Goal: Information Seeking & Learning: Check status

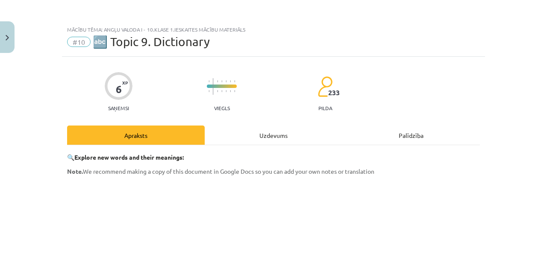
drag, startPoint x: 17, startPoint y: 41, endPoint x: 12, endPoint y: 41, distance: 5.6
click at [16, 41] on div "Mācību tēma: Angļu valoda i - 10.klase 1.ieskaites mācību materiāls #10 🔤 Topic…" at bounding box center [273, 127] width 547 height 254
click at [12, 41] on button "Close" at bounding box center [7, 37] width 15 height 32
click at [61, 53] on div "Mācību tēma: Angļu valoda i - 10.klase 1.ieskaites mācību materiāls #10 🔤 Topic…" at bounding box center [273, 127] width 547 height 254
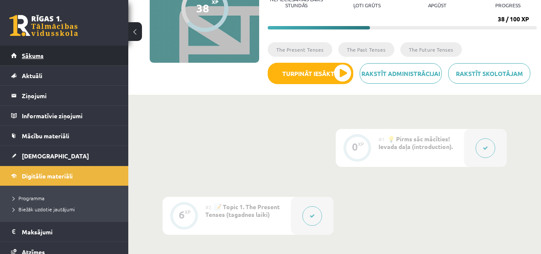
click at [45, 56] on link "Sākums" at bounding box center [64, 56] width 106 height 20
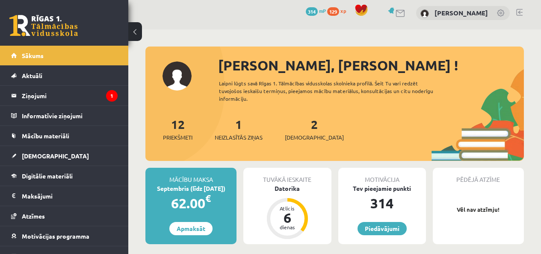
scroll to position [4, 0]
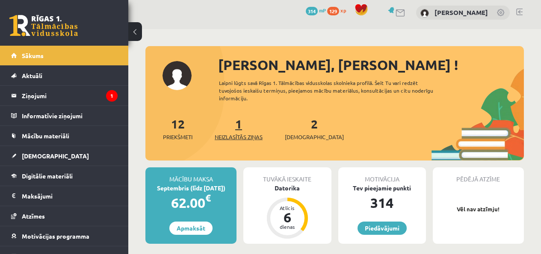
click at [243, 139] on span "Neizlasītās ziņas" at bounding box center [239, 137] width 48 height 9
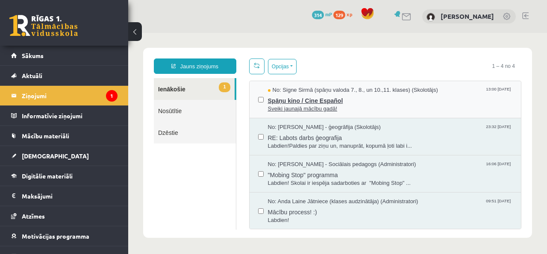
click at [331, 94] on span "No: Signe Sirmā (spāņu valoda 7., 8., un 10.,11. klases) (Skolotājs)" at bounding box center [353, 90] width 170 height 8
click at [217, 92] on link "1 Ienākošie" at bounding box center [194, 89] width 81 height 22
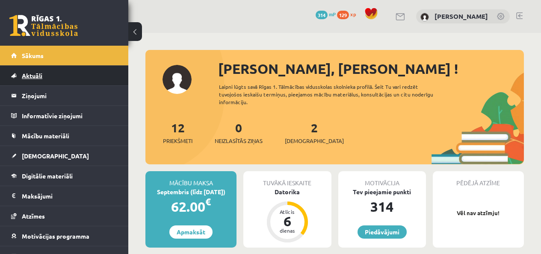
scroll to position [4, 0]
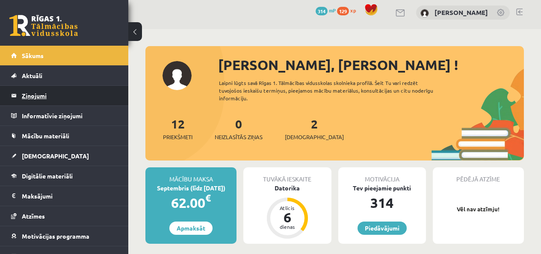
click at [61, 87] on legend "Ziņojumi 0" at bounding box center [70, 96] width 96 height 20
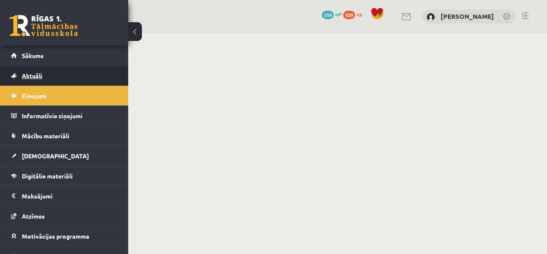
click at [66, 79] on link "Aktuāli" at bounding box center [64, 76] width 106 height 20
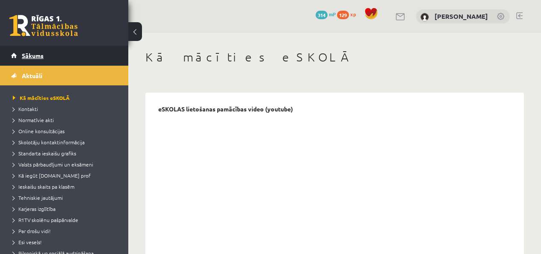
click at [54, 61] on link "Sākums" at bounding box center [64, 56] width 106 height 20
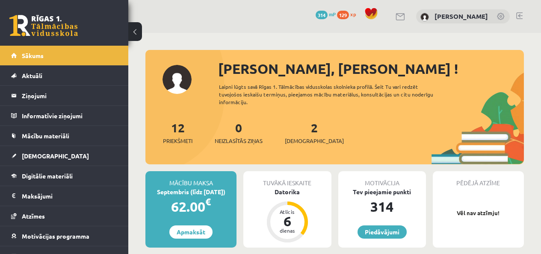
scroll to position [57, 0]
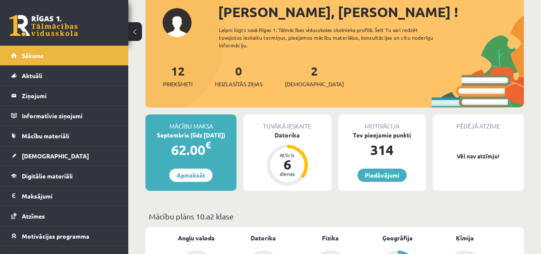
click at [296, 77] on div "2 Ieskaites" at bounding box center [314, 75] width 59 height 27
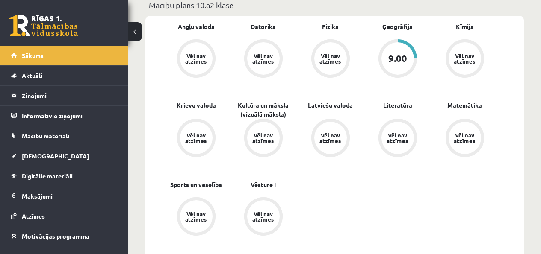
scroll to position [260, 0]
